Goal: Information Seeking & Learning: Learn about a topic

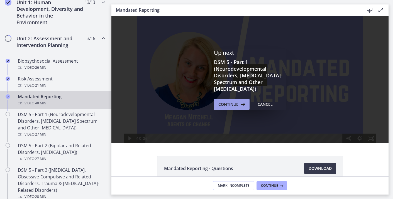
click at [233, 101] on button "Continue" at bounding box center [232, 104] width 36 height 11
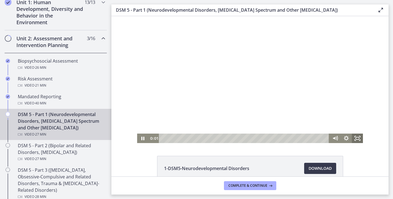
click at [358, 139] on icon "Fullscreen" at bounding box center [357, 138] width 11 height 9
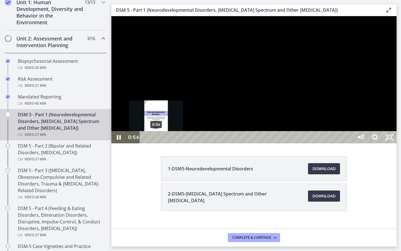
click at [156, 143] on div "0:56" at bounding box center [247, 137] width 204 height 12
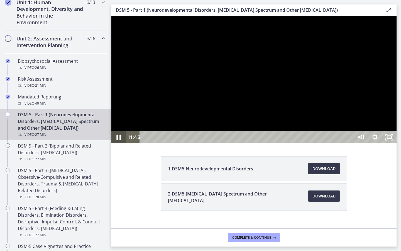
click at [119, 145] on icon "Pause" at bounding box center [118, 137] width 17 height 15
click at [119, 145] on icon "Play Video" at bounding box center [119, 137] width 17 height 15
click at [119, 145] on icon "Pause" at bounding box center [118, 137] width 17 height 15
click at [119, 145] on icon "Play Video" at bounding box center [119, 137] width 17 height 15
click at [118, 143] on icon "Pause" at bounding box center [118, 137] width 14 height 12
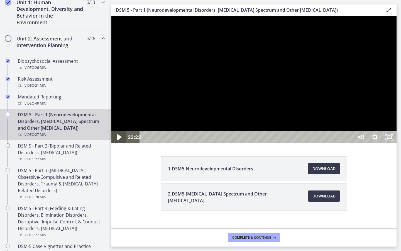
click at [118, 140] on icon "Play Video" at bounding box center [119, 137] width 4 height 6
click at [121, 143] on icon "Pause" at bounding box center [118, 137] width 14 height 12
click at [121, 145] on icon "Play Video" at bounding box center [119, 137] width 17 height 15
click at [121, 143] on icon "Pause" at bounding box center [118, 137] width 14 height 12
click at [121, 145] on icon "Play Video" at bounding box center [119, 137] width 17 height 15
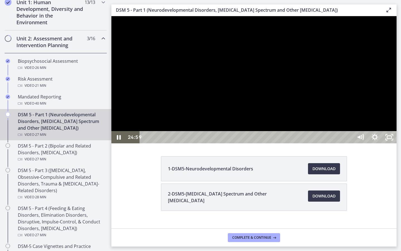
click at [350, 143] on div "24:59" at bounding box center [247, 137] width 204 height 12
click at [350, 143] on div "24:27" at bounding box center [247, 137] width 204 height 12
click at [113, 145] on icon "Pause" at bounding box center [118, 137] width 17 height 15
click at [113, 145] on icon "Play Video" at bounding box center [119, 137] width 17 height 15
click at [113, 143] on icon "Pause" at bounding box center [118, 137] width 14 height 12
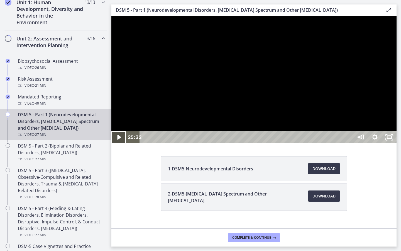
click at [113, 143] on icon "Play Video" at bounding box center [119, 137] width 14 height 12
click at [113, 145] on icon "Pause" at bounding box center [118, 137] width 17 height 15
click at [113, 145] on icon "Play Video" at bounding box center [119, 137] width 17 height 15
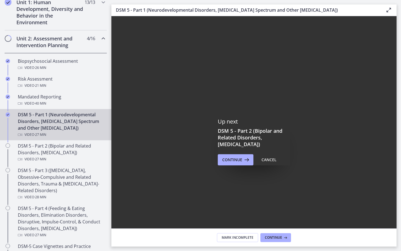
click at [350, 199] on div "27:19" at bounding box center [247, 236] width 204 height 12
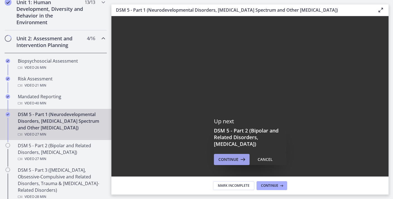
click at [237, 158] on span "Continue" at bounding box center [228, 159] width 20 height 7
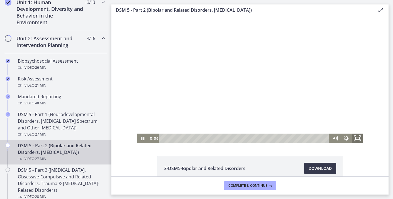
click at [357, 137] on icon "Fullscreen" at bounding box center [357, 138] width 13 height 11
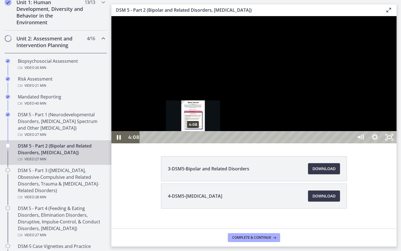
click at [194, 143] on div "4:08" at bounding box center [247, 137] width 204 height 12
click at [189, 143] on div "3:47" at bounding box center [247, 137] width 204 height 12
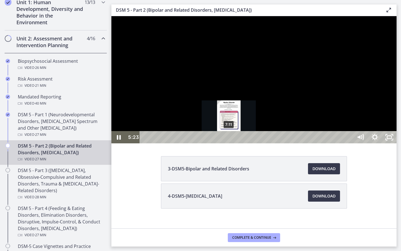
click at [229, 143] on div "7:11" at bounding box center [247, 137] width 204 height 12
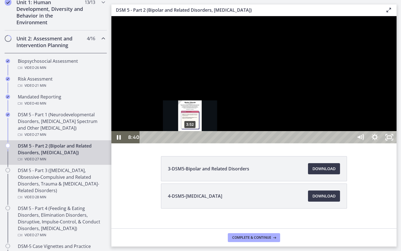
click at [191, 143] on div "3:52" at bounding box center [247, 137] width 204 height 12
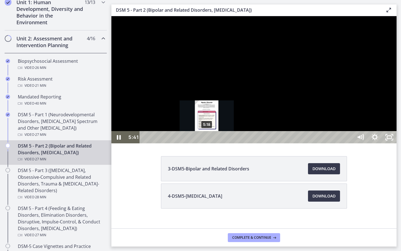
click at [207, 143] on div "5:18" at bounding box center [247, 137] width 204 height 12
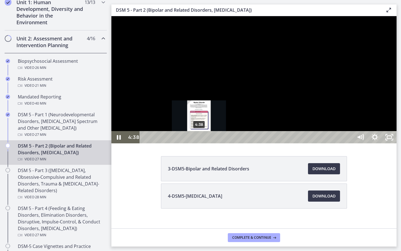
click at [199, 143] on div "4:38" at bounding box center [247, 137] width 204 height 12
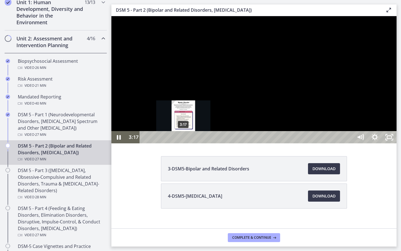
click at [184, 143] on div "3:17" at bounding box center [247, 137] width 204 height 12
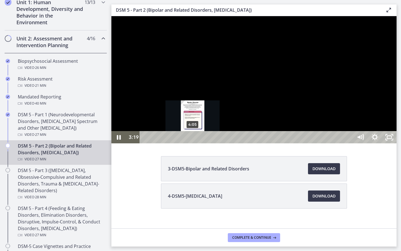
click at [193, 143] on div "4:05" at bounding box center [247, 137] width 204 height 12
click at [197, 143] on div "4:25" at bounding box center [247, 137] width 204 height 12
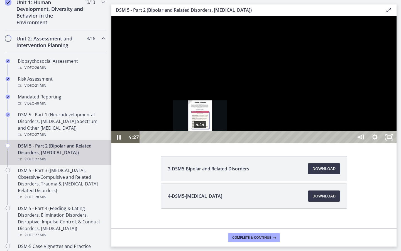
click at [201, 143] on div "4:44" at bounding box center [247, 137] width 204 height 12
click at [203, 143] on div "4:55" at bounding box center [247, 137] width 204 height 12
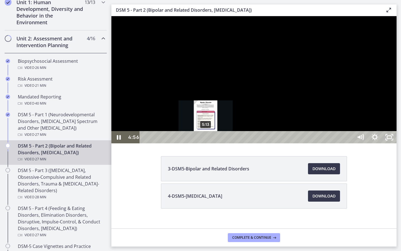
click at [206, 143] on div "5:13" at bounding box center [247, 137] width 204 height 12
click at [211, 143] on div "5:40" at bounding box center [247, 137] width 204 height 12
click at [210, 139] on div "Playbar" at bounding box center [211, 137] width 4 height 4
click at [208, 143] on div "5:21" at bounding box center [247, 137] width 204 height 12
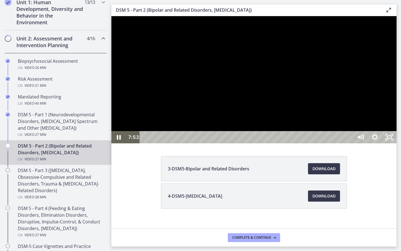
click at [128, 143] on div "7:52 0:00" at bounding box center [239, 137] width 227 height 12
click at [121, 145] on icon "Pause" at bounding box center [118, 137] width 17 height 15
click at [121, 143] on icon "Play Video" at bounding box center [119, 137] width 14 height 12
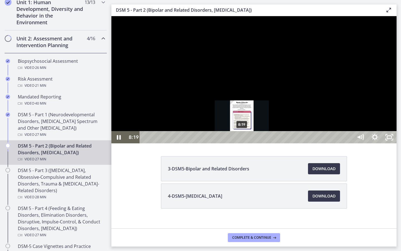
click at [242, 143] on div "8:19" at bounding box center [247, 137] width 204 height 12
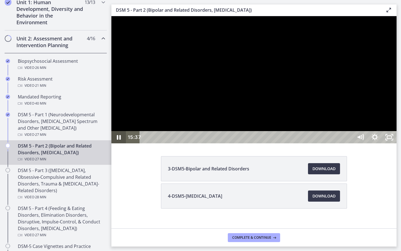
click at [118, 143] on icon "Pause" at bounding box center [118, 137] width 14 height 12
click at [118, 145] on icon "Play Video" at bounding box center [119, 137] width 17 height 15
click at [118, 145] on icon "Pause" at bounding box center [118, 137] width 17 height 15
click at [118, 145] on icon "Play Video" at bounding box center [119, 137] width 17 height 15
click at [120, 145] on icon "Pause" at bounding box center [118, 137] width 17 height 15
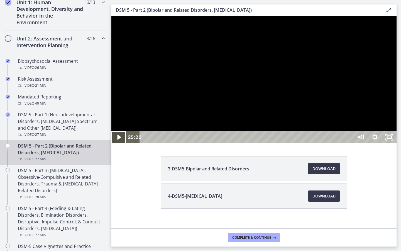
click at [121, 143] on icon "Play Video" at bounding box center [119, 137] width 14 height 12
click at [121, 145] on icon "Pause" at bounding box center [118, 137] width 17 height 15
click at [121, 145] on icon "Play Video" at bounding box center [119, 137] width 17 height 15
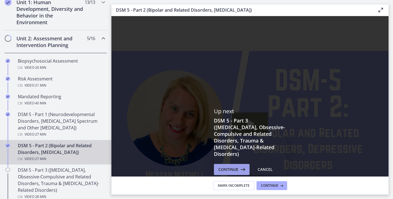
click at [235, 167] on span "Continue" at bounding box center [228, 169] width 20 height 7
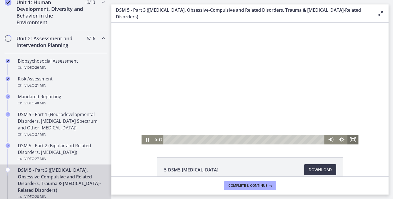
click at [350, 137] on icon "Fullscreen" at bounding box center [352, 139] width 11 height 9
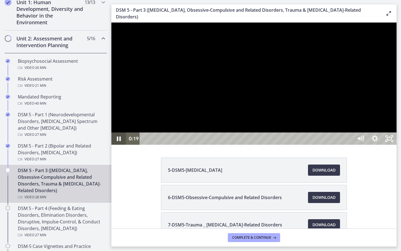
click at [119, 145] on icon "Pause" at bounding box center [118, 138] width 14 height 12
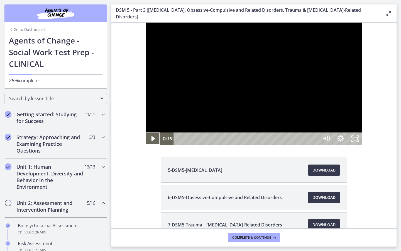
scroll to position [164, 0]
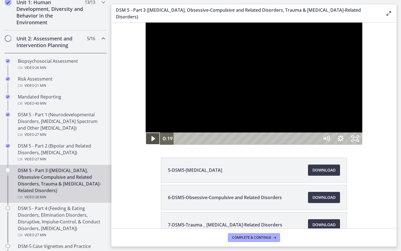
click at [146, 145] on icon "Play Video" at bounding box center [153, 138] width 14 height 12
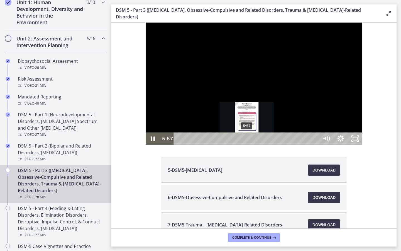
click at [213, 145] on div "5:57" at bounding box center [247, 138] width 137 height 12
click at [216, 145] on div "6:11" at bounding box center [247, 138] width 137 height 12
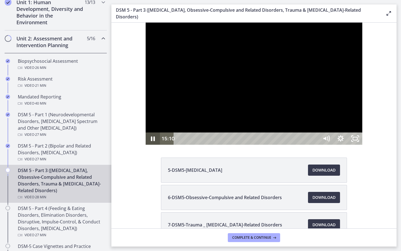
click at [151, 141] on icon "Pause" at bounding box center [153, 138] width 4 height 5
click at [151, 142] on icon "Play Video" at bounding box center [153, 138] width 4 height 6
click at [144, 146] on icon "Pause" at bounding box center [152, 138] width 17 height 15
click at [145, 146] on icon "Play Video" at bounding box center [153, 138] width 17 height 15
click at [144, 146] on icon "Pause" at bounding box center [152, 138] width 17 height 15
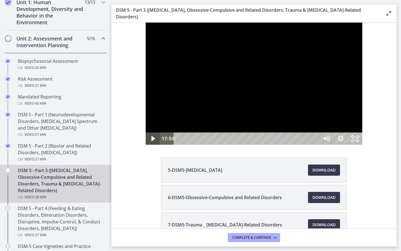
click at [146, 145] on icon "Play Video" at bounding box center [153, 138] width 14 height 12
click at [146, 145] on icon "Pause" at bounding box center [153, 138] width 14 height 12
click at [146, 145] on div "Play Video" at bounding box center [153, 138] width 14 height 12
click at [144, 146] on icon "Pause" at bounding box center [152, 138] width 17 height 15
click at [145, 146] on icon "Play Video" at bounding box center [153, 138] width 17 height 15
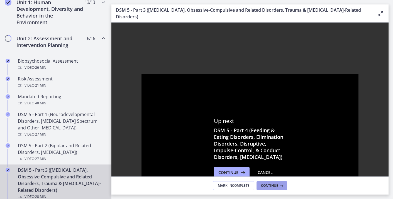
click at [273, 184] on span "Continue" at bounding box center [269, 186] width 17 height 4
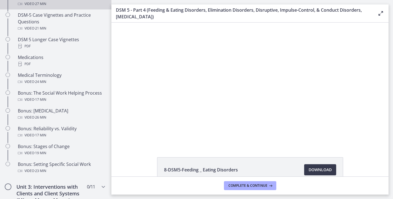
scroll to position [405, 0]
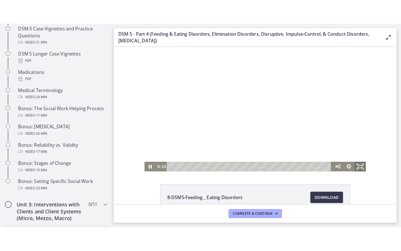
click at [357, 163] on icon "Fullscreen" at bounding box center [354, 163] width 13 height 11
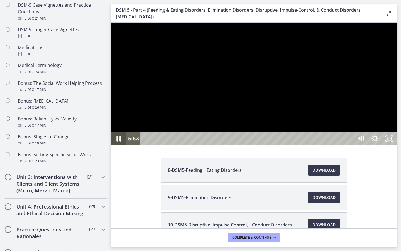
click at [120, 146] on icon "Pause" at bounding box center [118, 138] width 17 height 15
click at [120, 146] on icon "Play Video" at bounding box center [119, 138] width 17 height 15
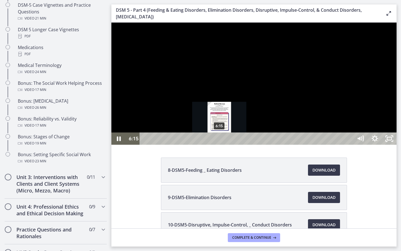
click at [220, 145] on div "6:15" at bounding box center [247, 138] width 204 height 12
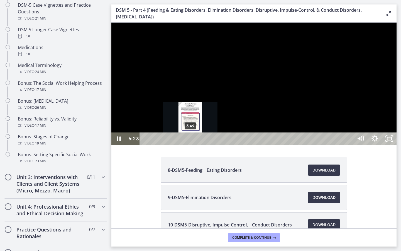
click at [191, 145] on div "3:49" at bounding box center [247, 138] width 204 height 12
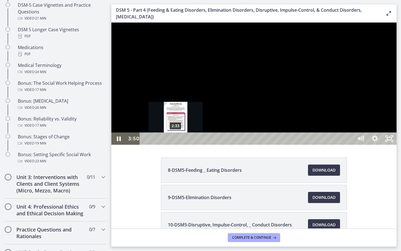
click at [176, 145] on div "2:33" at bounding box center [247, 138] width 204 height 12
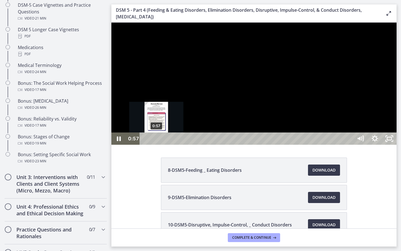
click at [157, 145] on div "0:57" at bounding box center [247, 138] width 204 height 12
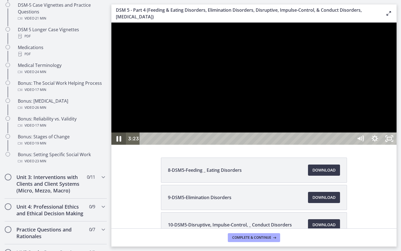
click at [119, 146] on icon "Pause" at bounding box center [118, 138] width 17 height 15
click at [118, 146] on icon "Play Video" at bounding box center [119, 138] width 17 height 15
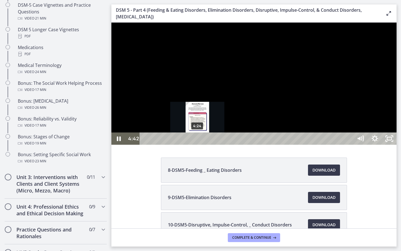
click at [198, 145] on div "4:24" at bounding box center [247, 138] width 204 height 12
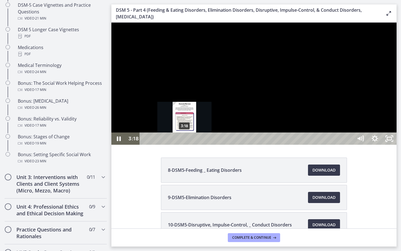
click at [185, 145] on div "3:18" at bounding box center [247, 138] width 204 height 12
click at [182, 145] on div "3:04" at bounding box center [247, 138] width 204 height 12
click at [192, 145] on div "3:53" at bounding box center [247, 138] width 204 height 12
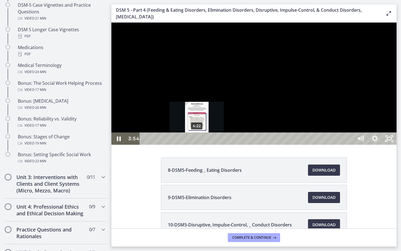
click at [197, 145] on div "4:22" at bounding box center [247, 138] width 204 height 12
click at [202, 145] on div "4:47" at bounding box center [247, 138] width 204 height 12
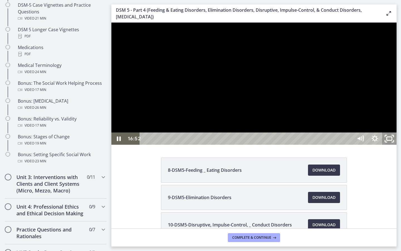
click at [392, 140] on rect "Unfullscreen" at bounding box center [389, 138] width 5 height 3
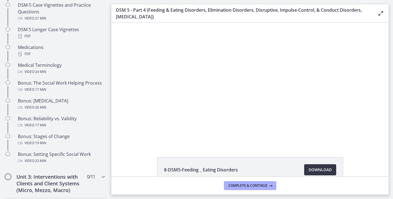
click at [318, 171] on span "Download Opens in a new window" at bounding box center [320, 170] width 23 height 7
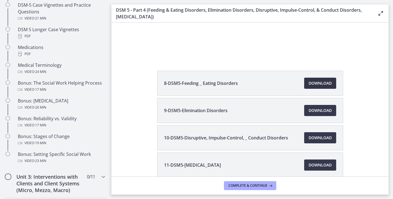
scroll to position [87, 0]
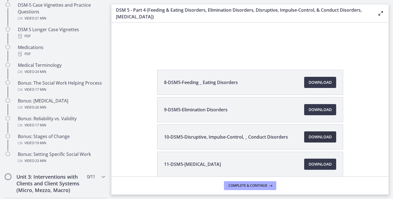
click at [324, 140] on span "Download Opens in a new window" at bounding box center [320, 137] width 23 height 7
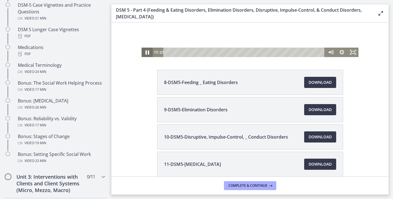
drag, startPoint x: 147, startPoint y: 52, endPoint x: 311, endPoint y: -64, distance: 201.7
click at [147, 52] on icon "Pause" at bounding box center [147, 52] width 4 height 4
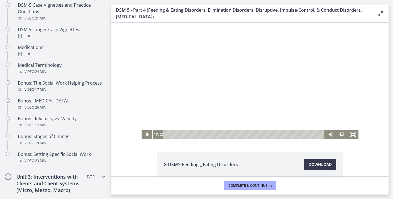
scroll to position [0, 0]
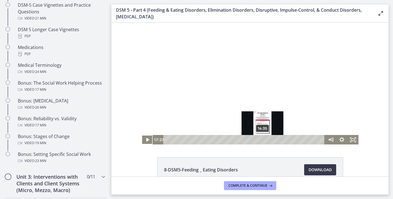
click at [263, 139] on div "16:35" at bounding box center [244, 139] width 155 height 9
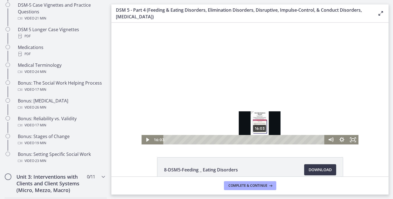
click at [260, 140] on div "16:03" at bounding box center [244, 139] width 155 height 9
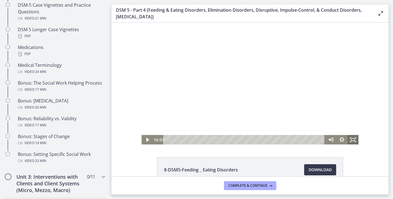
click at [354, 139] on icon "Fullscreen" at bounding box center [352, 139] width 11 height 9
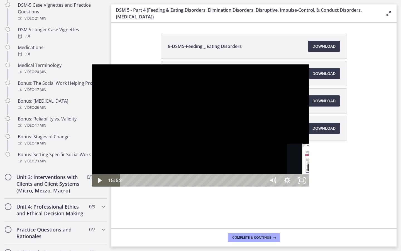
click at [312, 182] on div "Playbar" at bounding box center [314, 180] width 4 height 4
click at [215, 186] on div "15:10" at bounding box center [193, 180] width 137 height 12
click at [212, 186] on div "14:57" at bounding box center [193, 180] width 137 height 12
click at [214, 186] on div "15:07" at bounding box center [193, 180] width 137 height 12
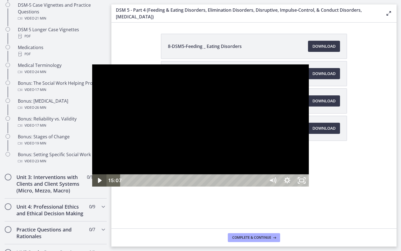
click at [98, 183] on icon "Play Video" at bounding box center [100, 180] width 4 height 5
click at [91, 188] on icon "Pause" at bounding box center [99, 180] width 17 height 15
click at [98, 183] on icon "Play Video" at bounding box center [100, 180] width 4 height 6
click at [98, 183] on icon "Pause" at bounding box center [100, 180] width 4 height 5
click at [91, 188] on icon "Play Video" at bounding box center [99, 180] width 17 height 15
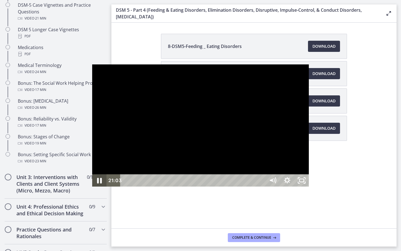
click at [91, 188] on icon "Pause" at bounding box center [99, 180] width 17 height 15
click at [93, 186] on icon "Play Video" at bounding box center [100, 180] width 14 height 12
click at [262, 186] on div "24:23" at bounding box center [193, 180] width 137 height 12
click at [262, 186] on div "24:07" at bounding box center [193, 180] width 137 height 12
click at [98, 183] on icon "Pause" at bounding box center [100, 180] width 4 height 5
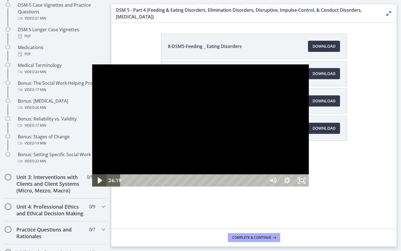
click at [98, 183] on icon "Play Video" at bounding box center [100, 180] width 4 height 6
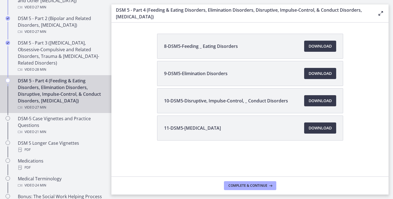
scroll to position [291, 0]
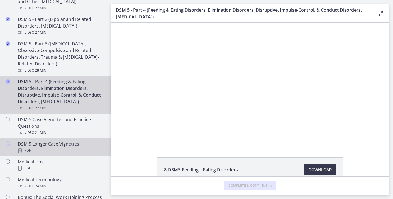
click at [45, 147] on div "DSM 5 Longer Case Vignettes PDF" at bounding box center [61, 147] width 87 height 13
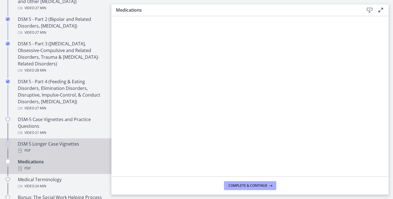
click at [71, 148] on div "PDF" at bounding box center [61, 150] width 87 height 7
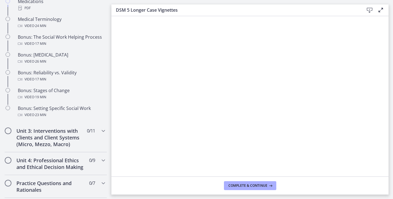
scroll to position [457, 0]
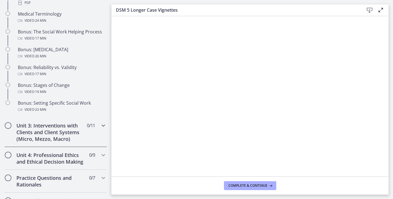
click at [101, 132] on div "Unit 3: Interventions with Clients and Client Systems (Micro, Mezzo, Macro) 0 /…" at bounding box center [55, 133] width 103 height 30
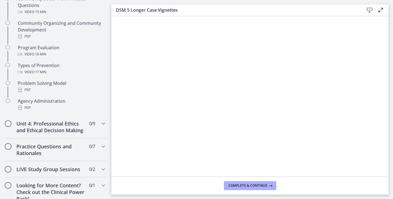
scroll to position [359, 0]
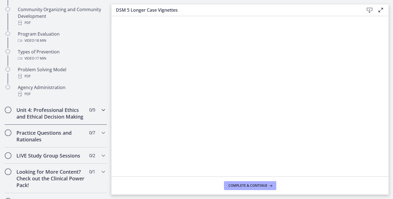
click at [96, 115] on div "Unit 4: Professional Ethics and Ethical Decision Making 0 / 9 Completed" at bounding box center [55, 113] width 103 height 23
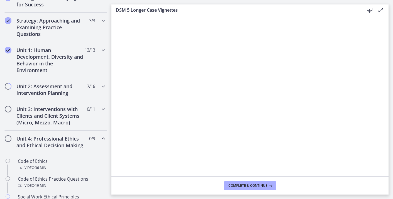
scroll to position [115, 0]
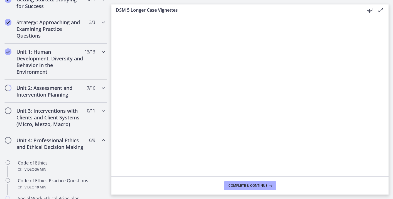
click at [51, 78] on div "Unit 1: Human Development, Diversity and Behavior in the Environment 13 / 13 Co…" at bounding box center [55, 62] width 103 height 36
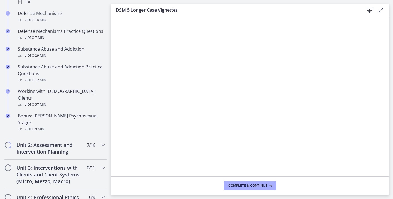
scroll to position [346, 0]
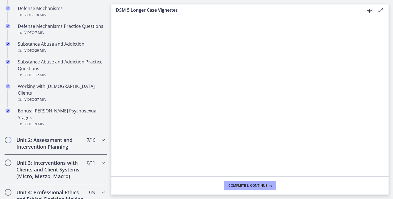
click at [52, 137] on h2 "Unit 2: Assessment and Intervention Planning" at bounding box center [50, 143] width 68 height 13
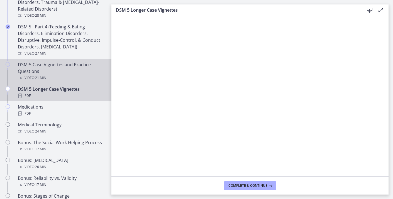
click at [82, 66] on div "DSM-5 Case Vignettes and Practice Questions Video · 21 min" at bounding box center [61, 71] width 87 height 20
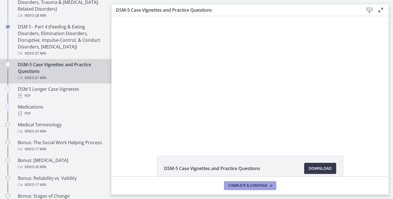
click at [250, 182] on button "Complete & continue" at bounding box center [250, 185] width 52 height 9
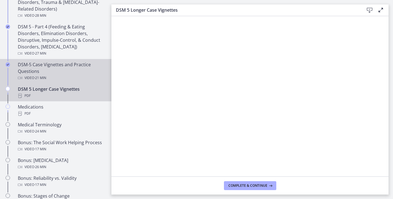
click at [83, 68] on div "DSM-5 Case Vignettes and Practice Questions Video · 21 min" at bounding box center [61, 71] width 87 height 20
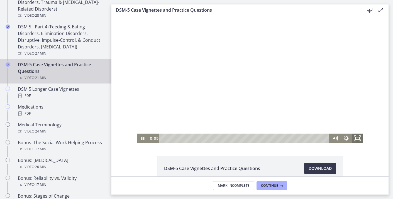
click at [361, 137] on icon "Fullscreen" at bounding box center [357, 138] width 13 height 11
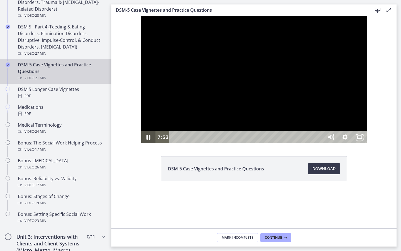
click at [141, 143] on icon "Pause" at bounding box center [148, 137] width 14 height 12
click at [147, 140] on icon "Play Video" at bounding box center [149, 137] width 4 height 5
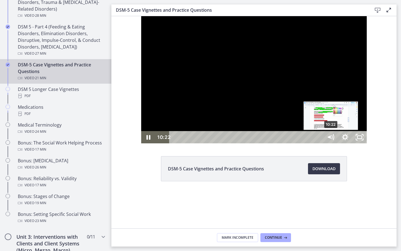
click at [302, 143] on div "10:22" at bounding box center [247, 137] width 145 height 12
click at [297, 143] on div "10:03" at bounding box center [247, 137] width 145 height 12
click at [303, 143] on div "10:27" at bounding box center [247, 137] width 145 height 12
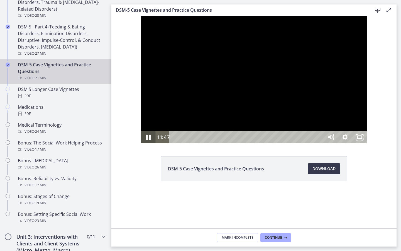
click at [146, 140] on icon "Pause" at bounding box center [148, 138] width 5 height 6
click at [142, 143] on icon "Play Video" at bounding box center [149, 137] width 14 height 12
click at [141, 143] on icon "Pause" at bounding box center [148, 137] width 14 height 12
click at [140, 145] on icon "Play Video" at bounding box center [148, 137] width 17 height 15
click at [146, 140] on icon "Pause" at bounding box center [148, 138] width 5 height 6
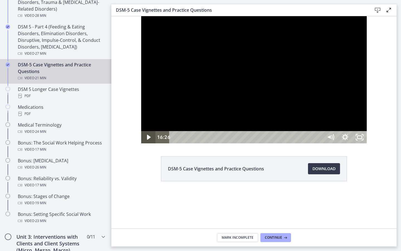
click at [142, 143] on icon "Play Video" at bounding box center [149, 137] width 14 height 12
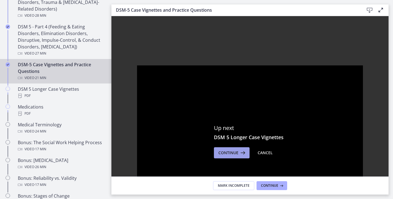
click at [224, 156] on span "Continue" at bounding box center [228, 153] width 20 height 7
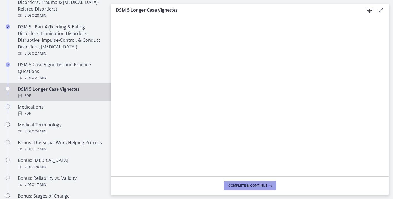
click at [265, 187] on span "Complete & continue" at bounding box center [247, 186] width 39 height 4
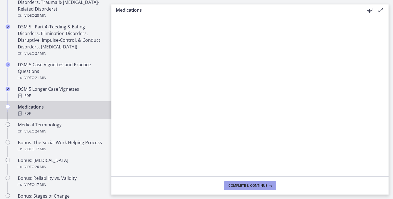
click at [263, 184] on span "Complete & continue" at bounding box center [247, 186] width 39 height 4
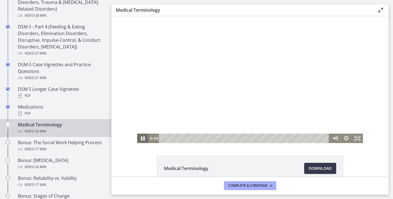
click at [142, 140] on icon "Pause" at bounding box center [143, 139] width 4 height 4
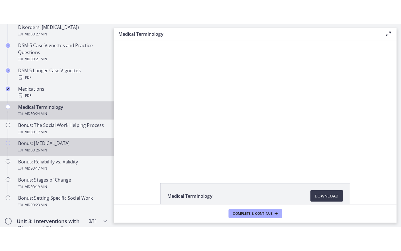
scroll to position [387, 0]
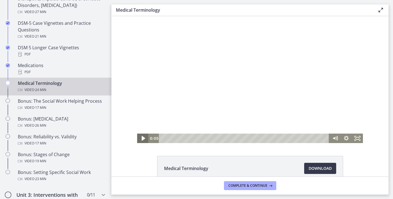
click at [147, 140] on icon "Play Video" at bounding box center [143, 138] width 13 height 11
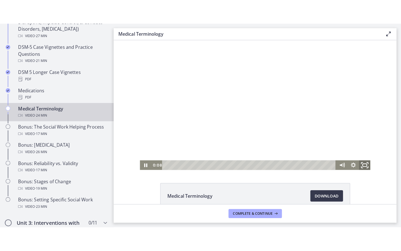
click at [357, 162] on icon "Fullscreen" at bounding box center [359, 162] width 13 height 11
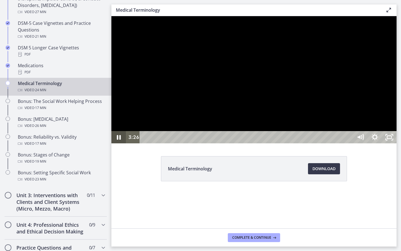
click at [117, 143] on icon "Pause" at bounding box center [118, 137] width 14 height 12
click at [117, 145] on icon "Play Video" at bounding box center [119, 137] width 17 height 15
click at [117, 143] on icon "Pause" at bounding box center [118, 137] width 14 height 12
click at [117, 145] on icon "Play Video" at bounding box center [119, 137] width 17 height 15
click at [117, 145] on icon "Pause" at bounding box center [118, 137] width 17 height 15
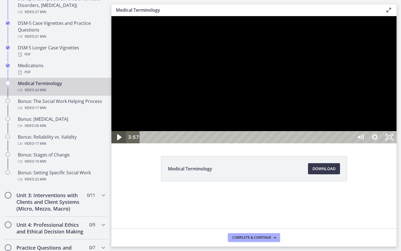
click at [117, 145] on icon "Play Video" at bounding box center [119, 137] width 17 height 15
click at [117, 145] on icon "Pause" at bounding box center [118, 137] width 17 height 15
click at [117, 145] on icon "Play Video" at bounding box center [119, 137] width 17 height 15
click at [117, 145] on icon "Pause" at bounding box center [118, 137] width 17 height 15
click at [117, 143] on icon "Play Video" at bounding box center [119, 137] width 14 height 12
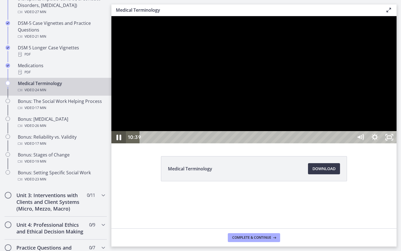
click at [117, 145] on icon "Pause" at bounding box center [118, 137] width 17 height 15
click at [117, 145] on icon "Play Video" at bounding box center [119, 137] width 17 height 15
click at [117, 143] on icon "Pause" at bounding box center [118, 137] width 14 height 12
click at [117, 145] on icon "Play Video" at bounding box center [119, 137] width 17 height 15
click at [117, 143] on icon "Pause" at bounding box center [118, 137] width 14 height 12
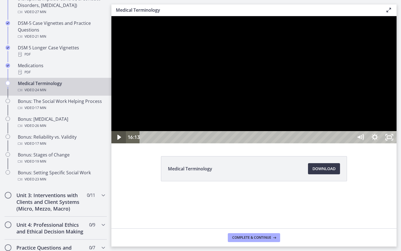
click at [117, 143] on icon "Play Video" at bounding box center [119, 137] width 14 height 12
click at [117, 143] on icon "Pause" at bounding box center [118, 137] width 14 height 12
click at [117, 143] on icon "Play Video" at bounding box center [119, 137] width 14 height 12
click at [117, 140] on icon "Pause" at bounding box center [119, 137] width 4 height 5
click at [117, 145] on icon "Play Video" at bounding box center [119, 137] width 17 height 15
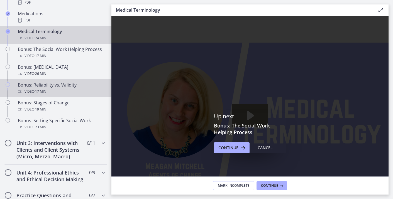
scroll to position [440, 0]
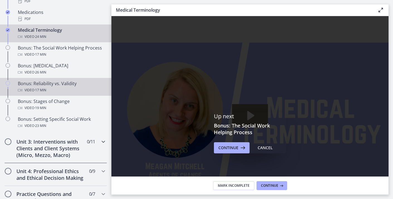
click at [99, 143] on div "Unit 3: Interventions with Clients and Client Systems (Micro, Mezzo, Macro) 0 /…" at bounding box center [55, 149] width 103 height 30
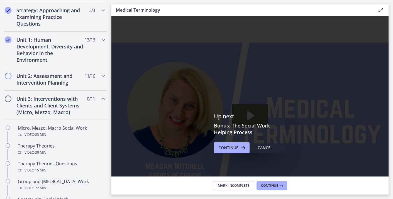
scroll to position [126, 0]
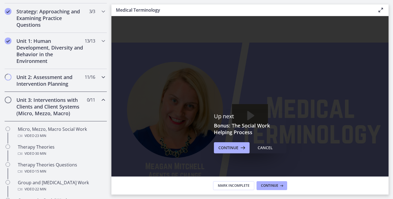
click at [103, 76] on icon "Chapters" at bounding box center [103, 77] width 7 height 7
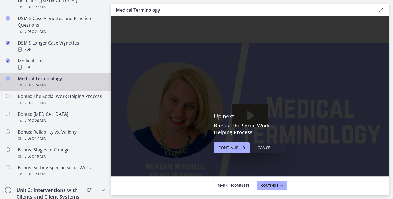
scroll to position [397, 0]
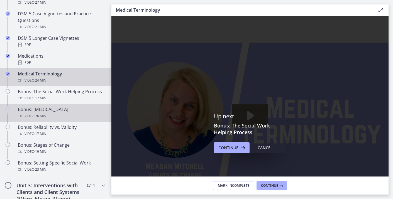
click at [70, 109] on div "Bonus: [MEDICAL_DATA] Video · 26 min" at bounding box center [61, 112] width 87 height 13
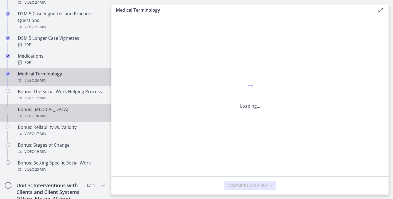
scroll to position [0, 0]
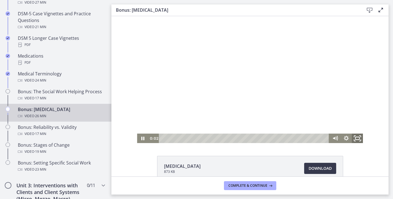
click at [360, 138] on icon "Fullscreen" at bounding box center [357, 138] width 13 height 11
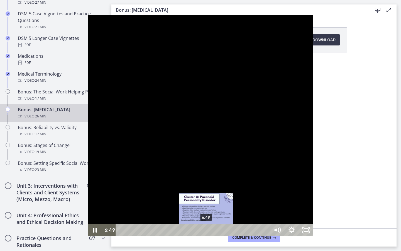
click at [121, 236] on div "6:49" at bounding box center [193, 230] width 145 height 12
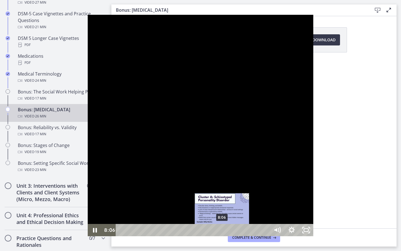
click at [135, 236] on div "8:06" at bounding box center [193, 230] width 145 height 12
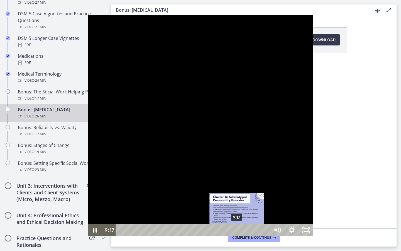
click at [150, 236] on div "9:17" at bounding box center [193, 230] width 145 height 12
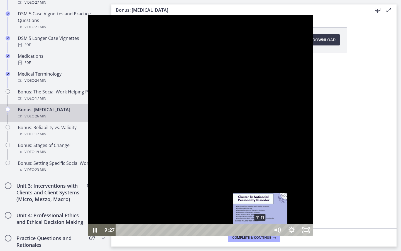
click at [173, 236] on div "11:11" at bounding box center [193, 230] width 145 height 12
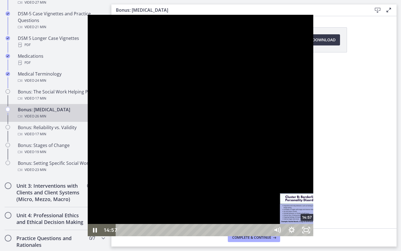
click at [220, 236] on div "14:57" at bounding box center [193, 230] width 145 height 12
click at [218, 236] on div "14:47" at bounding box center [193, 230] width 145 height 12
click at [218, 236] on div "14:45" at bounding box center [193, 230] width 145 height 12
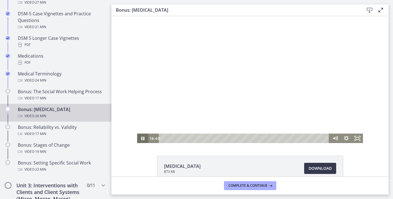
click at [144, 136] on icon "Pause" at bounding box center [142, 138] width 11 height 9
